Goal: Navigation & Orientation: Find specific page/section

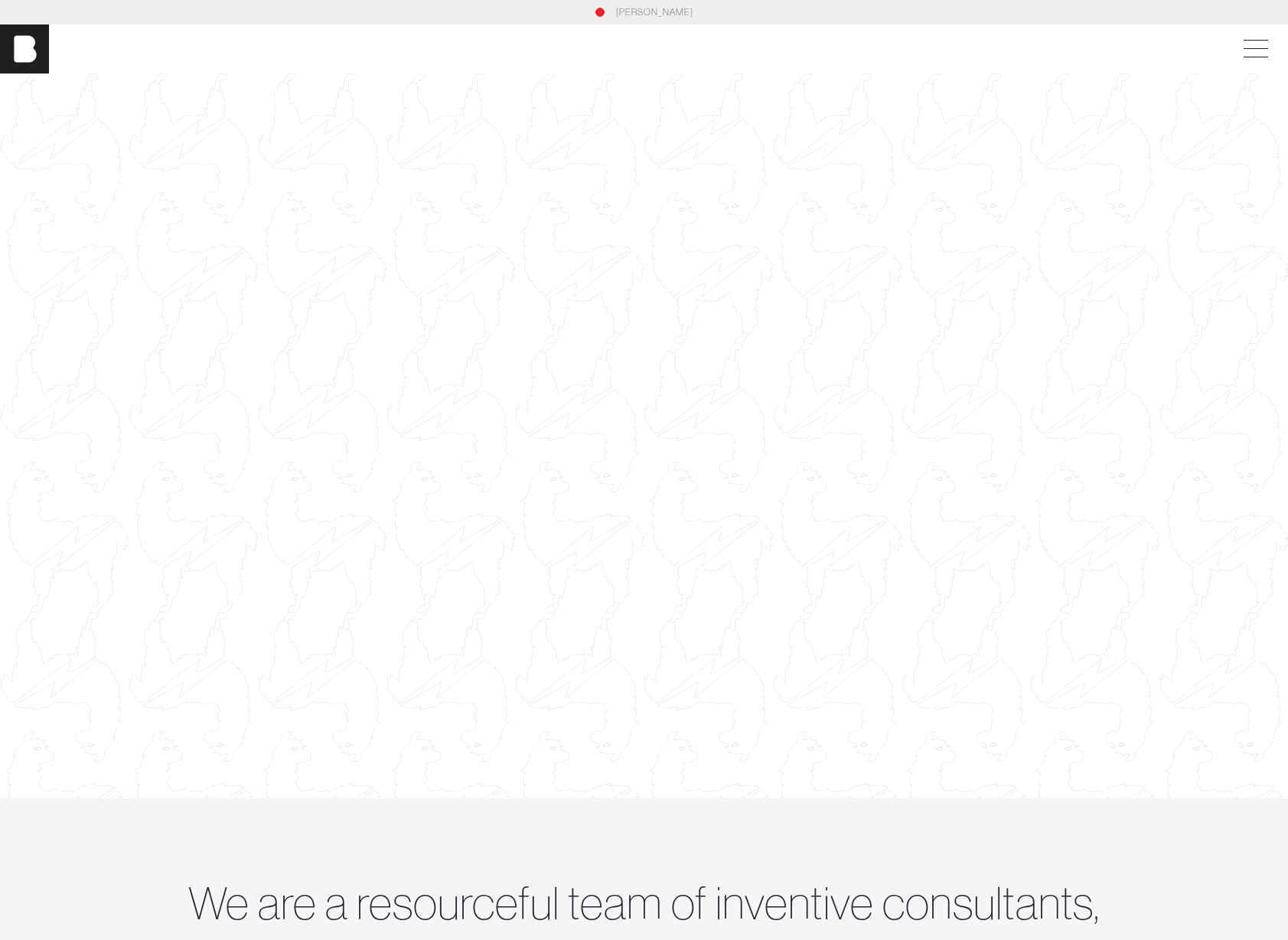
click at [1262, 31] on div "bohan" at bounding box center [644, 49] width 1288 height 49
click at [1259, 51] on span at bounding box center [1252, 49] width 35 height 28
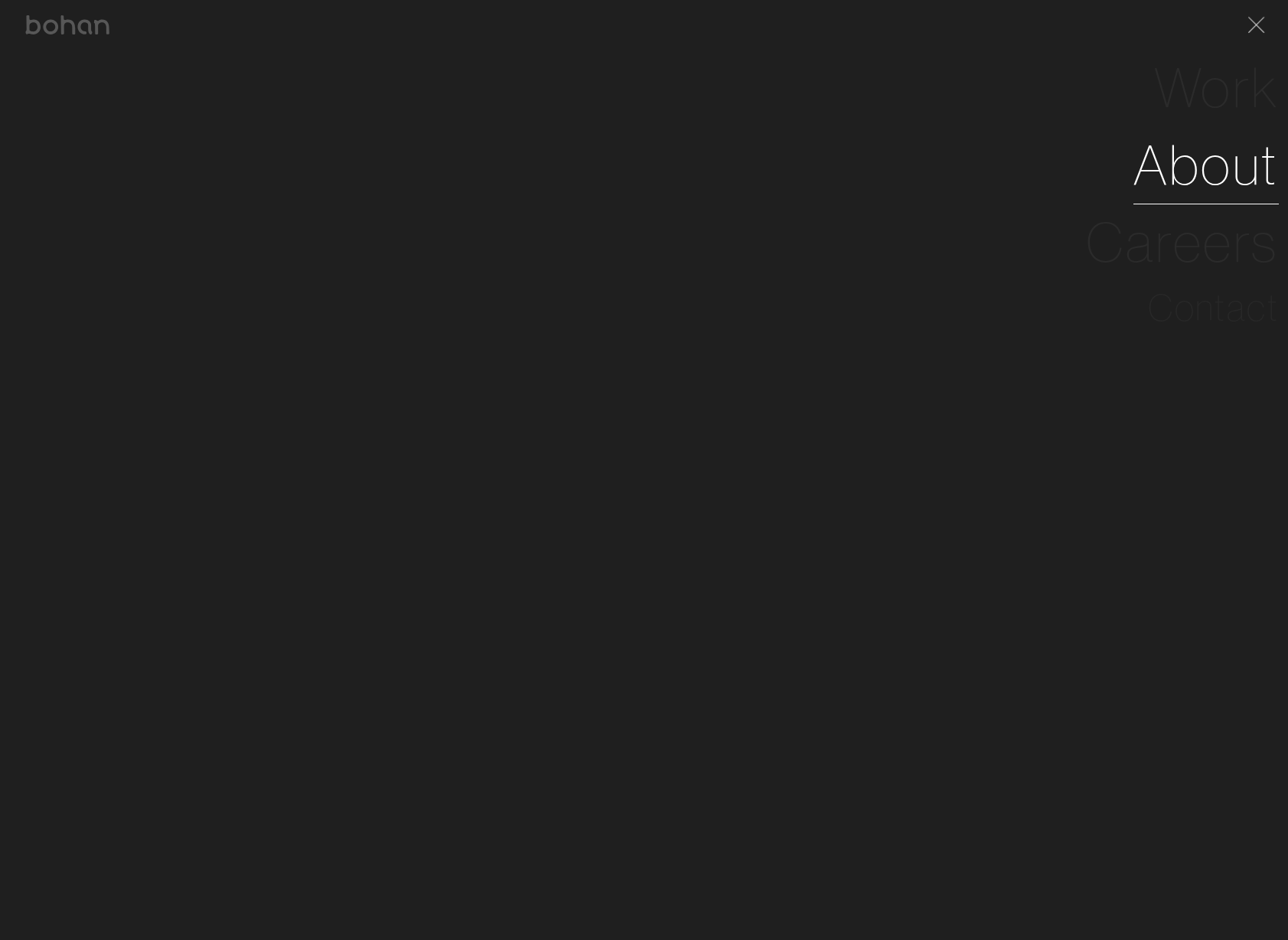
click at [1254, 163] on link "About" at bounding box center [1206, 164] width 146 height 77
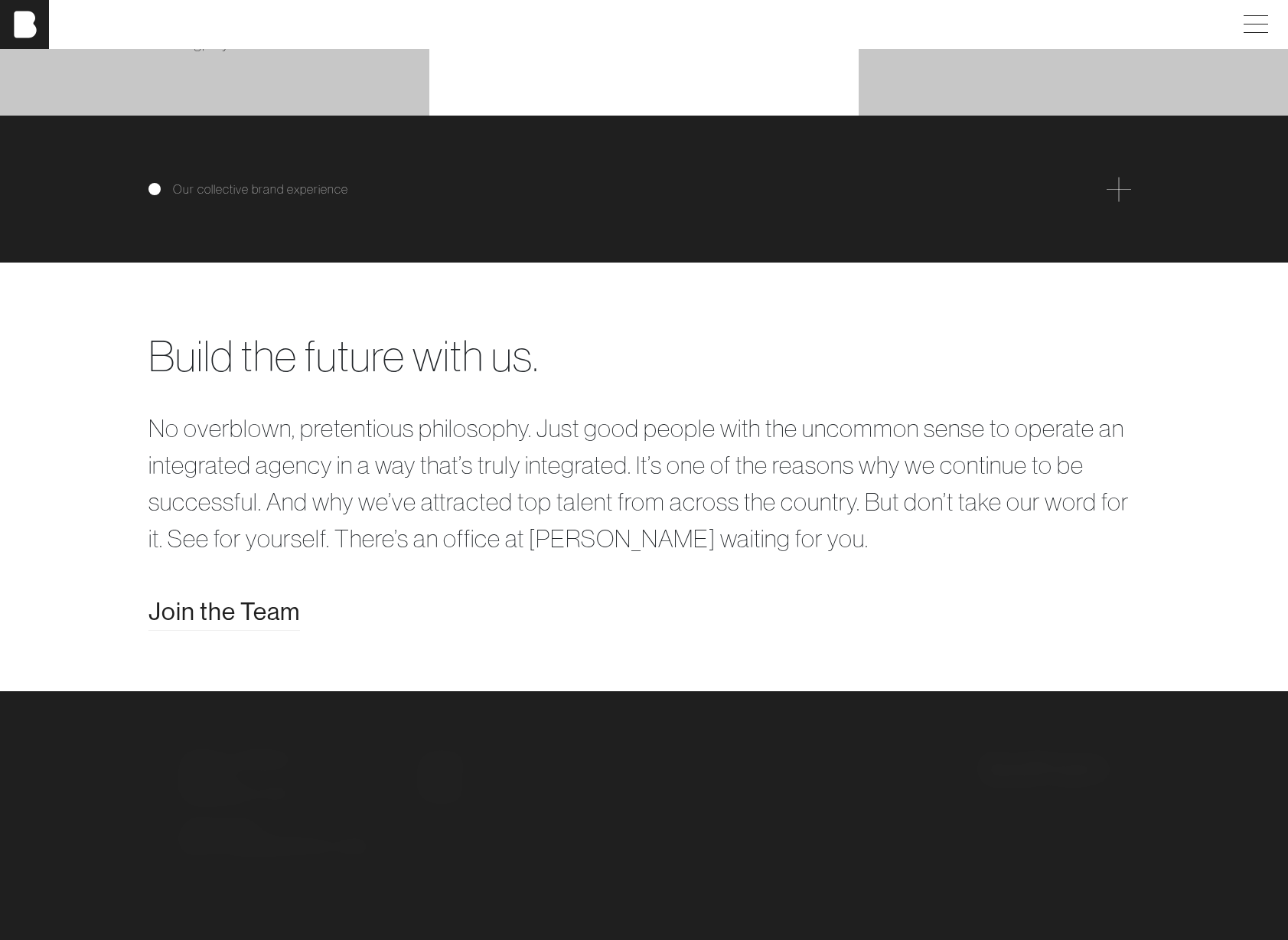
scroll to position [2857, 0]
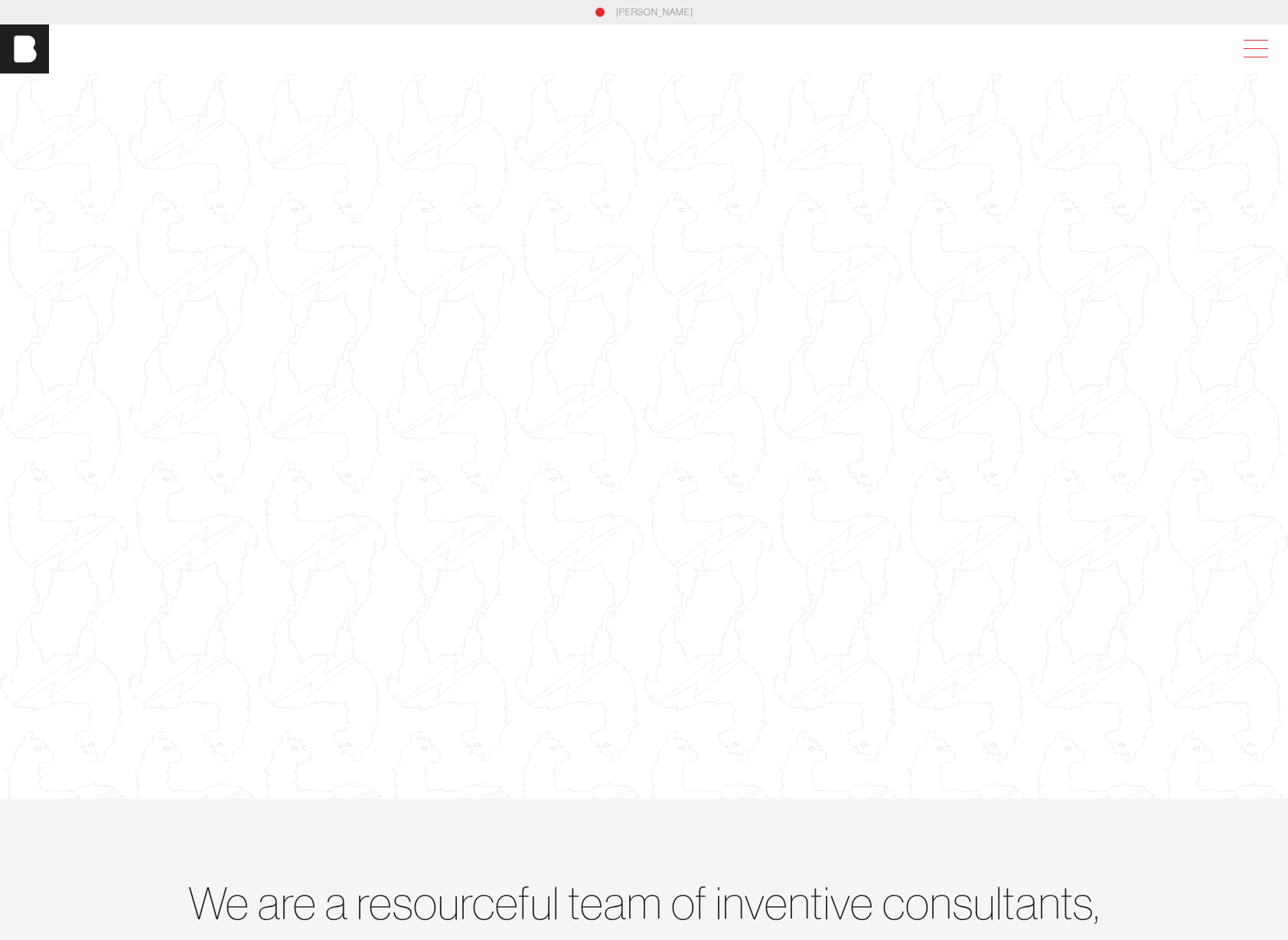
click at [1262, 43] on span at bounding box center [1252, 49] width 35 height 28
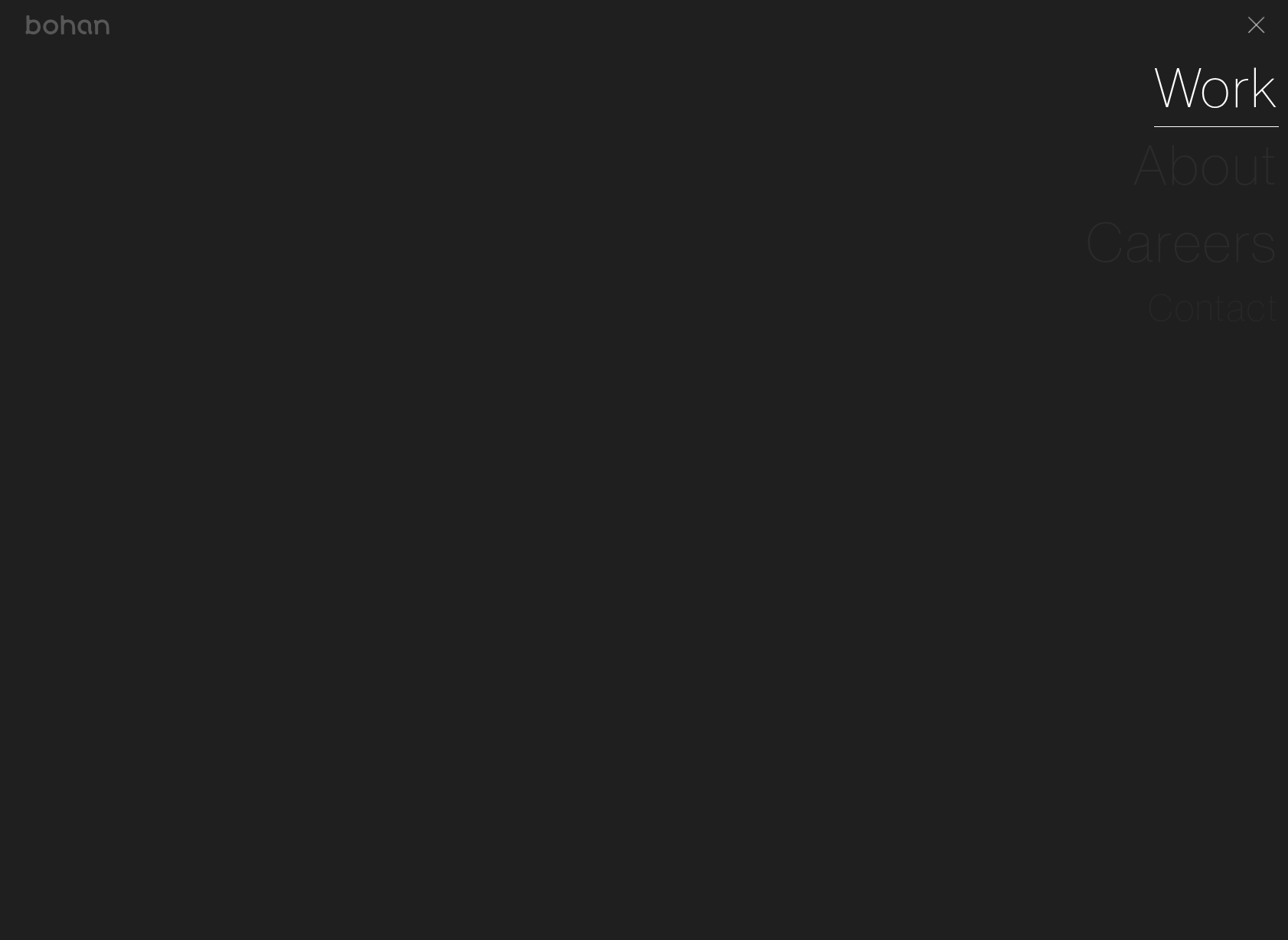
click at [1233, 103] on link "Work" at bounding box center [1216, 87] width 125 height 77
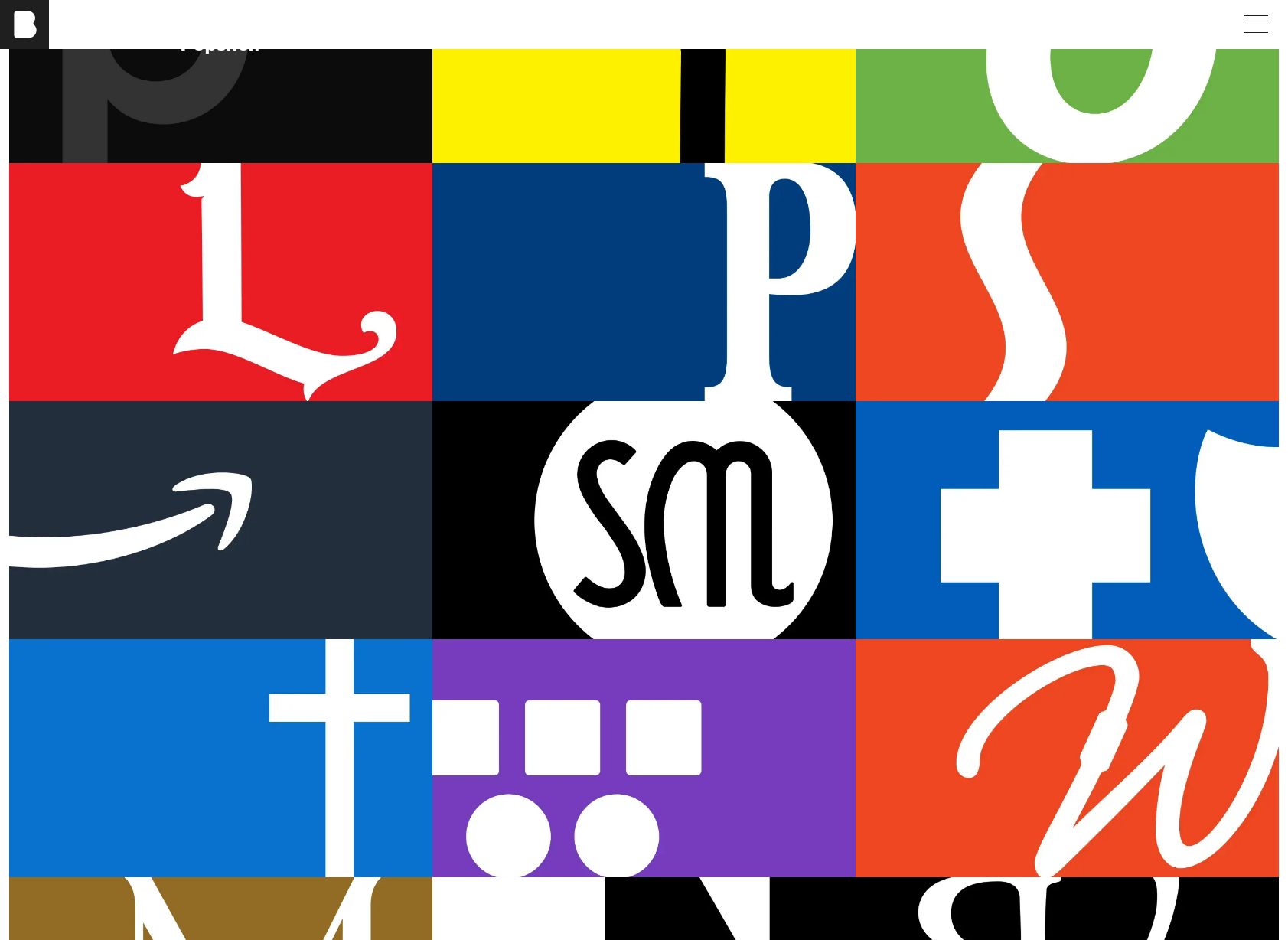
scroll to position [286, 0]
